Goal: Task Accomplishment & Management: Complete application form

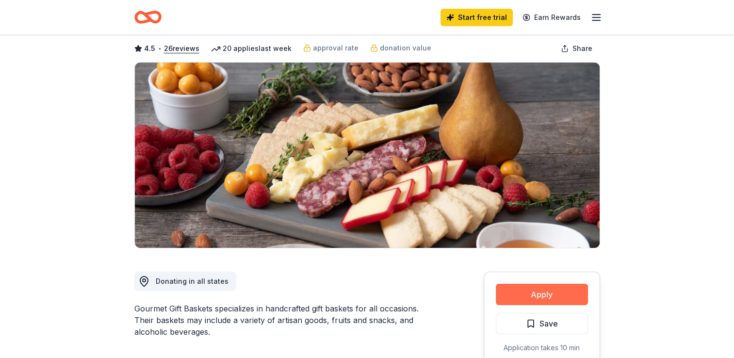
click at [550, 292] on button "Apply" at bounding box center [542, 294] width 92 height 21
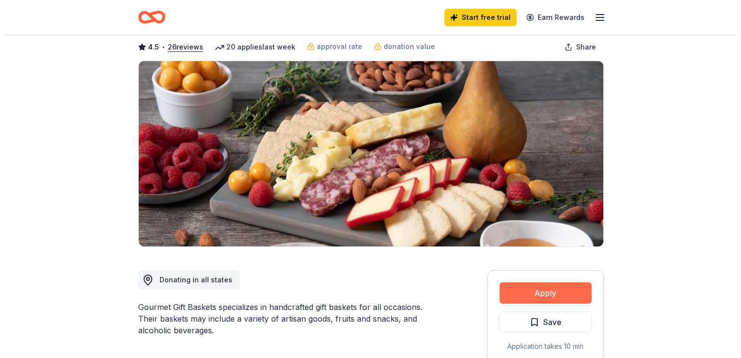
scroll to position [49, 0]
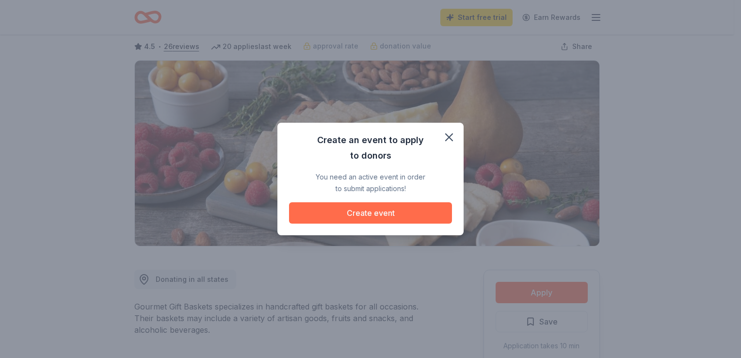
click at [401, 214] on button "Create event" at bounding box center [370, 212] width 163 height 21
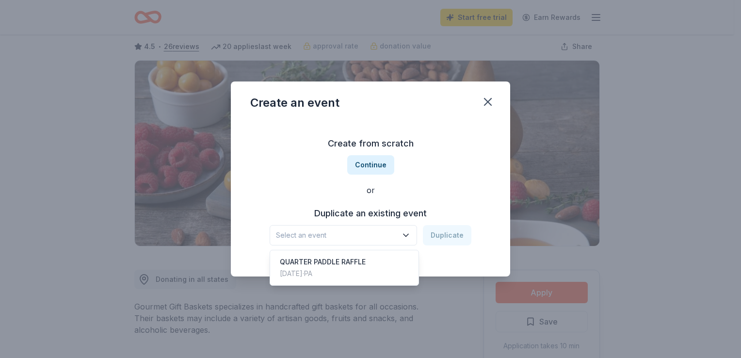
click at [331, 236] on span "Select an event" at bounding box center [336, 235] width 121 height 12
click at [332, 260] on div "QUARTER PADDLE RAFFLE" at bounding box center [323, 262] width 86 height 12
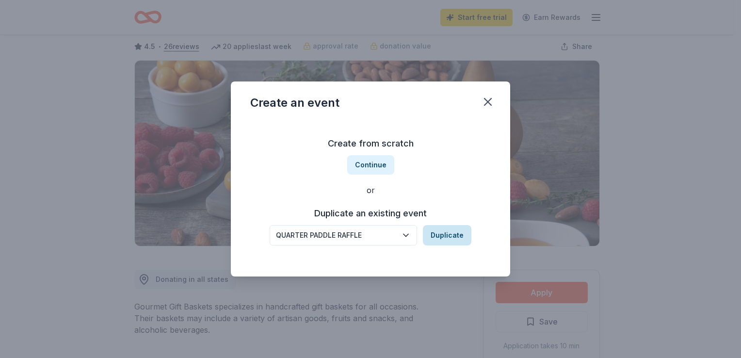
click at [438, 238] on button "Duplicate" at bounding box center [447, 235] width 49 height 20
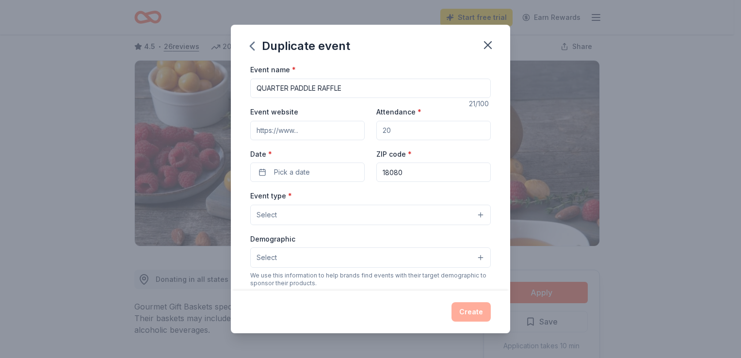
click at [401, 129] on input "Attendance *" at bounding box center [433, 130] width 114 height 19
type input "75"
click at [336, 132] on input "Event website" at bounding box center [307, 130] width 114 height 19
click at [328, 167] on button "Pick a date" at bounding box center [307, 172] width 114 height 19
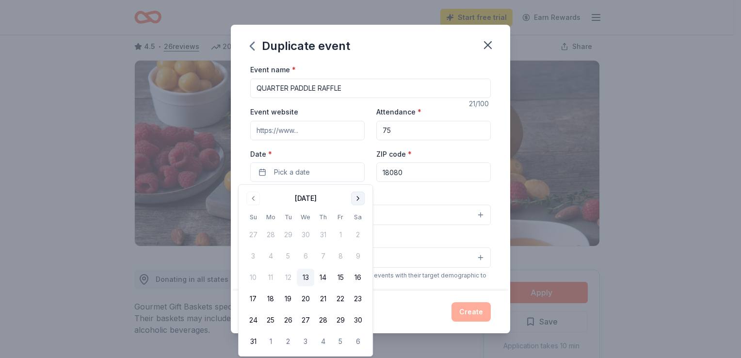
click at [358, 199] on button "Go to next month" at bounding box center [358, 199] width 14 height 14
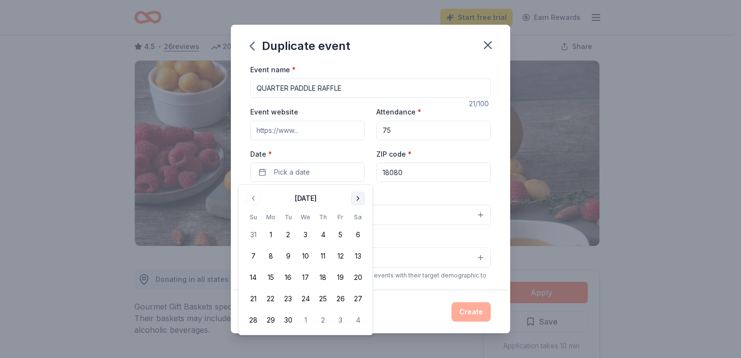
click at [358, 199] on button "Go to next month" at bounding box center [358, 199] width 14 height 14
click at [356, 253] on button "11" at bounding box center [357, 255] width 17 height 17
click at [410, 174] on input "18080" at bounding box center [433, 172] width 114 height 19
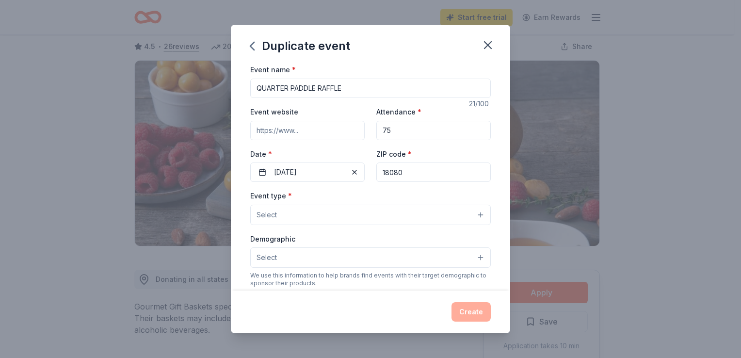
click at [410, 174] on input "18080" at bounding box center [433, 172] width 114 height 19
type input "18053"
click at [293, 88] on input "QUARTER PADDLE RAFFLE" at bounding box center [370, 88] width 241 height 19
type input "PADDLE BOARD RAFFLE"
click at [304, 213] on button "Select" at bounding box center [370, 215] width 241 height 20
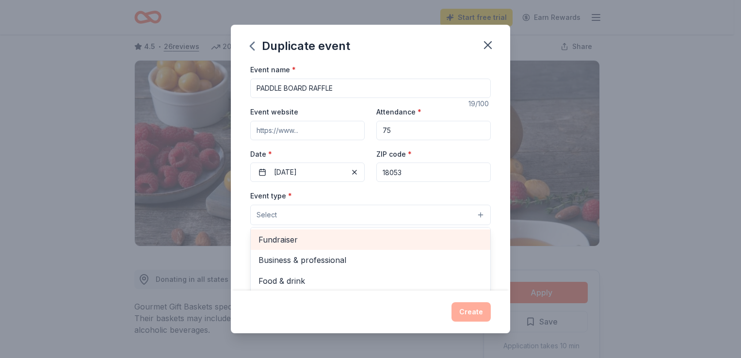
click at [303, 234] on span "Fundraiser" at bounding box center [371, 239] width 224 height 13
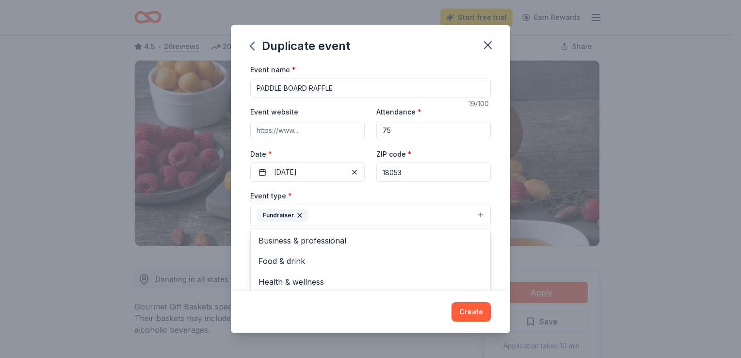
click at [498, 234] on div "Event name * PADDLE BOARD RAFFLE 19 /100 Event website Attendance * 75 Date * […" at bounding box center [370, 177] width 279 height 227
click at [450, 260] on button "Select" at bounding box center [370, 258] width 241 height 20
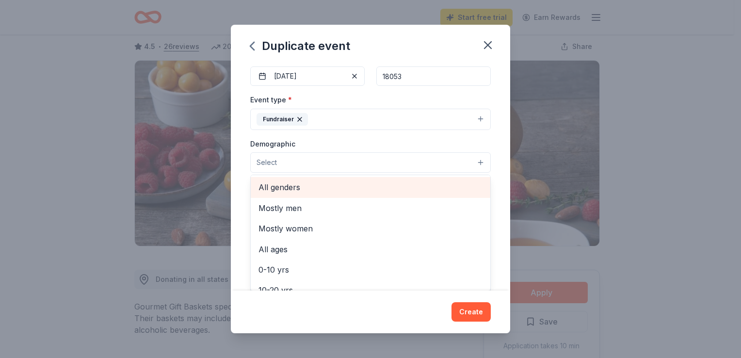
scroll to position [97, 0]
click at [299, 190] on span "All genders" at bounding box center [371, 186] width 224 height 13
click at [332, 188] on span "Mostly men" at bounding box center [371, 187] width 224 height 13
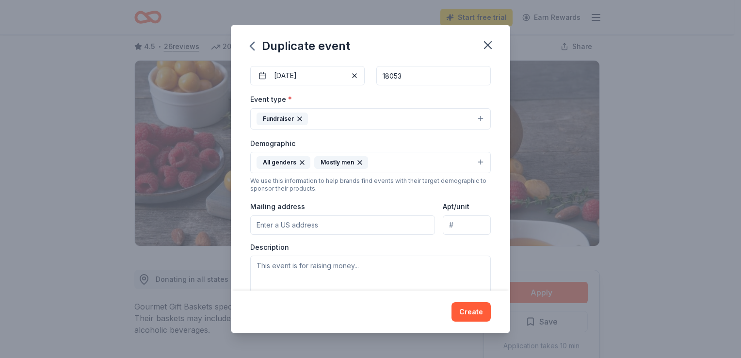
click at [358, 162] on icon "button" at bounding box center [360, 163] width 4 height 4
click at [342, 121] on button "Fundraiser" at bounding box center [370, 118] width 241 height 21
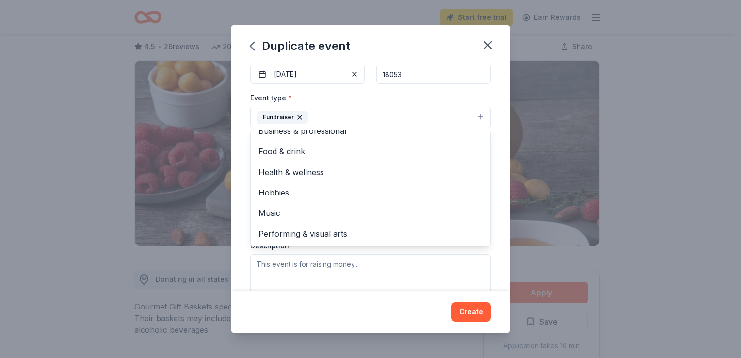
scroll to position [99, 0]
click at [487, 208] on div "Event name * PADDLE BOARD RAFFLE 19 /100 Event website Attendance * 75 Date * […" at bounding box center [370, 177] width 279 height 227
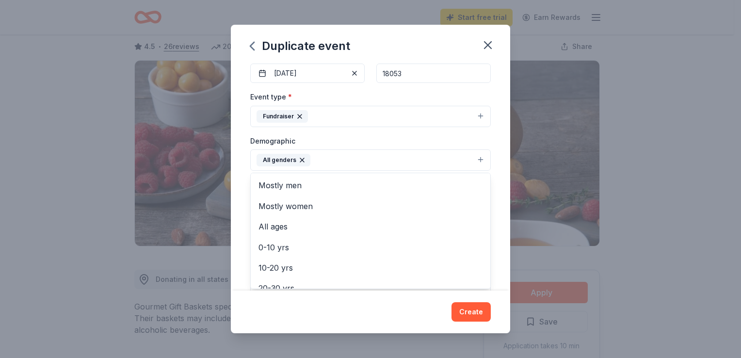
click at [378, 157] on button "All genders" at bounding box center [370, 159] width 241 height 21
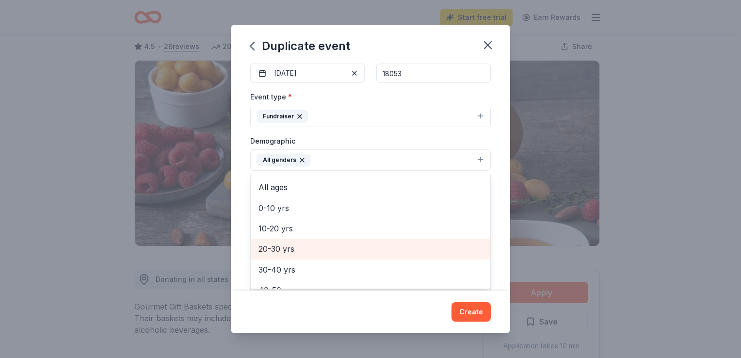
scroll to position [39, 0]
click at [300, 242] on div "20-30 yrs" at bounding box center [371, 249] width 240 height 20
click at [298, 248] on span "30-40 yrs" at bounding box center [371, 249] width 224 height 13
click at [297, 247] on span "40-50 yrs" at bounding box center [371, 249] width 224 height 13
click at [298, 246] on span "50-60 yrs" at bounding box center [371, 249] width 224 height 13
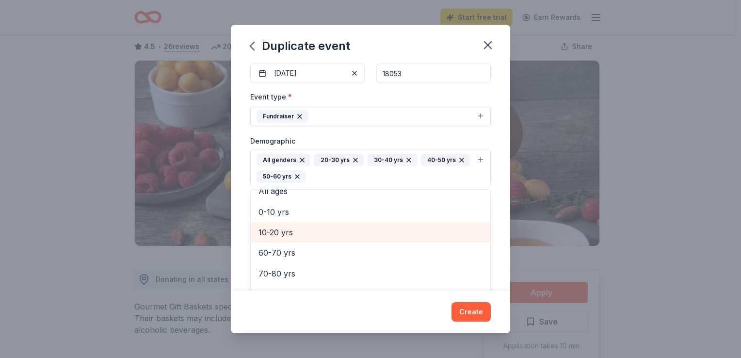
scroll to position [52, 0]
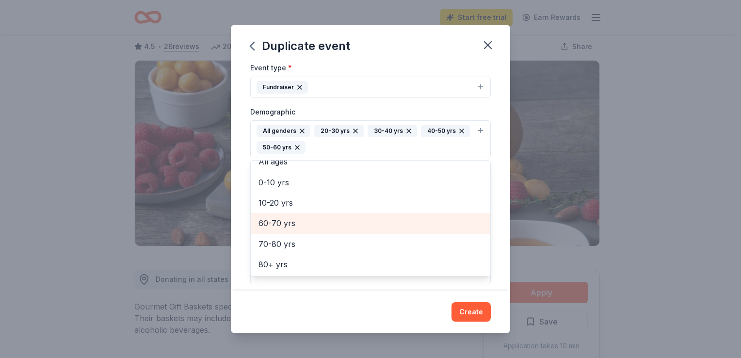
click at [321, 224] on span "60-70 yrs" at bounding box center [371, 223] width 224 height 13
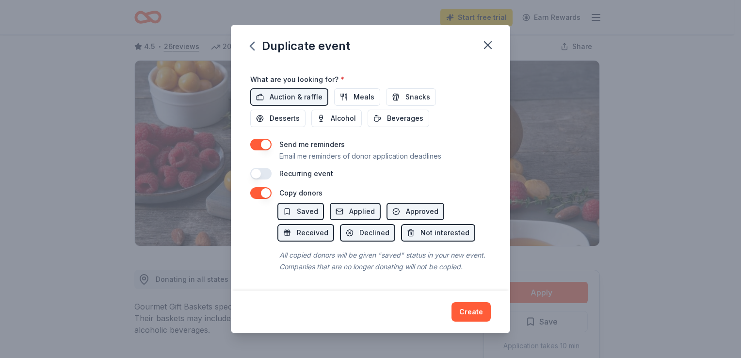
scroll to position [361, 0]
click at [475, 313] on div "Duplicate event Event name * PADDLE BOARD RAFFLE 19 /100 Event website Attendan…" at bounding box center [370, 179] width 279 height 308
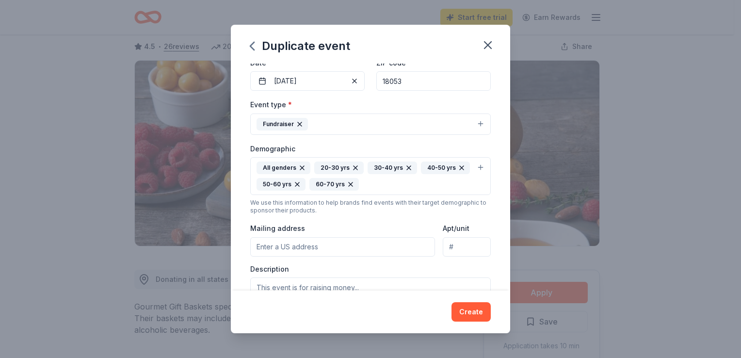
scroll to position [91, 0]
click at [337, 244] on input "Mailing address" at bounding box center [342, 246] width 185 height 19
type input "p"
type input "[STREET_ADDRESS]"
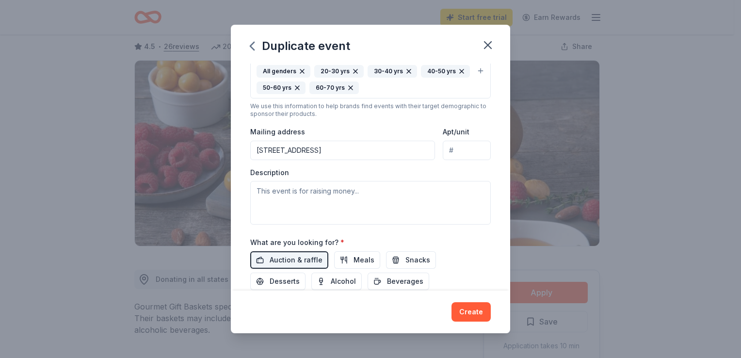
scroll to position [188, 0]
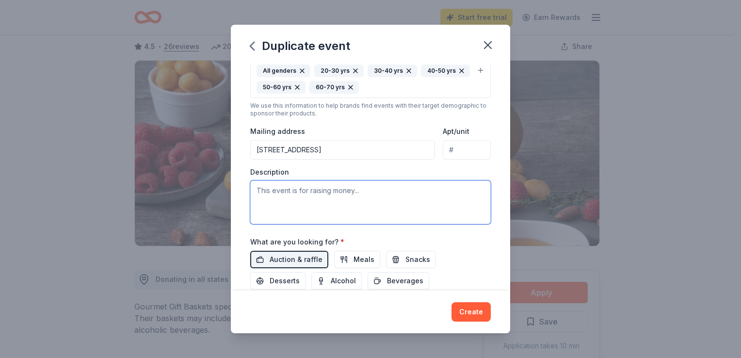
click at [361, 201] on textarea at bounding box center [370, 202] width 241 height 44
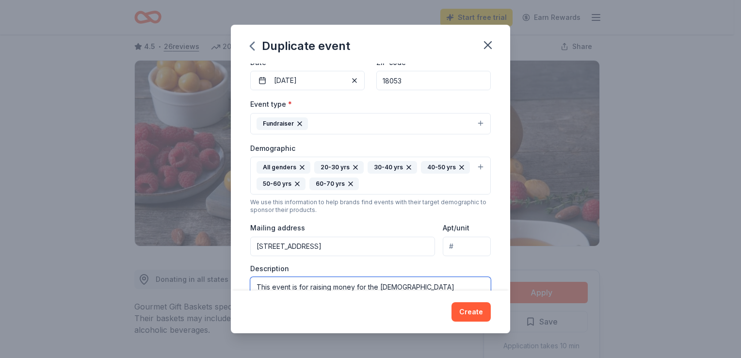
scroll to position [91, 0]
type textarea "This event is for raising money for the [DEMOGRAPHIC_DATA] ministries."
click at [365, 245] on input "[STREET_ADDRESS]" at bounding box center [342, 246] width 185 height 19
type input "[STREET_ADDRESS]"
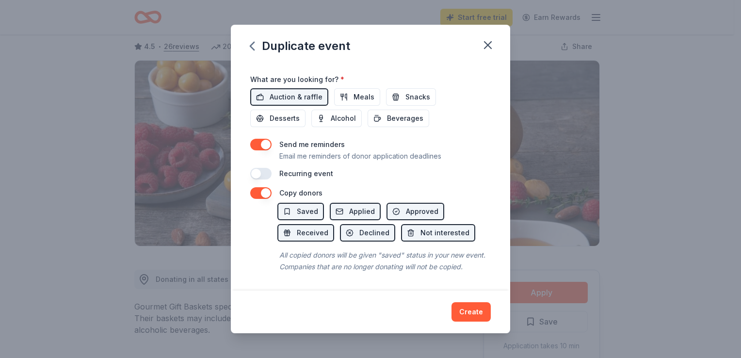
scroll to position [361, 0]
click at [476, 306] on button "Create" at bounding box center [471, 311] width 39 height 19
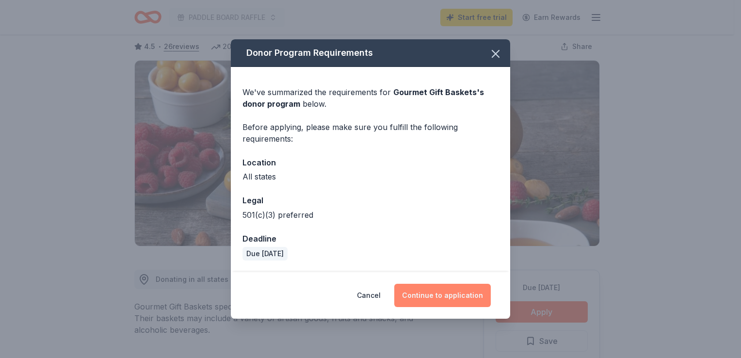
click at [438, 291] on button "Continue to application" at bounding box center [442, 295] width 97 height 23
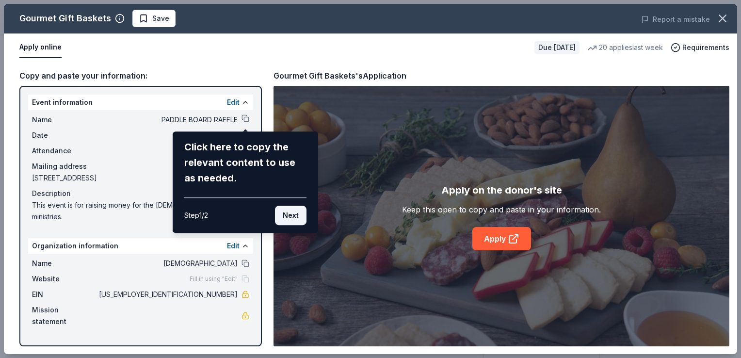
click at [290, 212] on button "Next" at bounding box center [291, 215] width 32 height 19
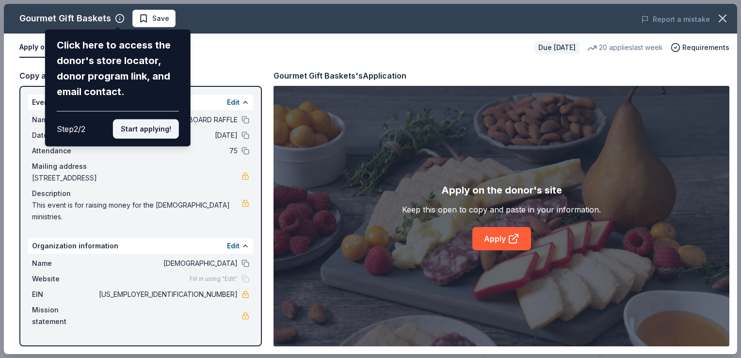
click at [153, 133] on button "Start applying!" at bounding box center [146, 128] width 66 height 19
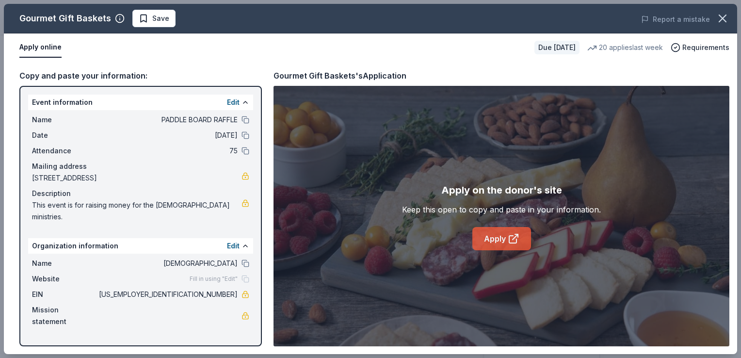
click at [515, 241] on icon at bounding box center [514, 239] width 12 height 12
drag, startPoint x: 189, startPoint y: 279, endPoint x: 241, endPoint y: 282, distance: 51.5
click at [241, 289] on div "EIN [US_EMPLOYER_IDENTIFICATION_NUMBER]" at bounding box center [140, 295] width 217 height 12
drag, startPoint x: 204, startPoint y: 281, endPoint x: 236, endPoint y: 282, distance: 32.0
click at [236, 289] on span "[US_EMPLOYER_IDENTIFICATION_NUMBER]" at bounding box center [167, 295] width 141 height 12
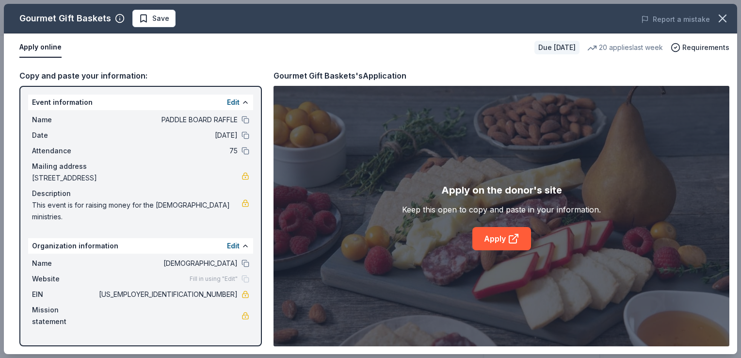
drag, startPoint x: 236, startPoint y: 282, endPoint x: 198, endPoint y: 282, distance: 37.8
click at [198, 289] on span "[US_EMPLOYER_IDENTIFICATION_NUMBER]" at bounding box center [167, 295] width 141 height 12
